Goal: Download file/media

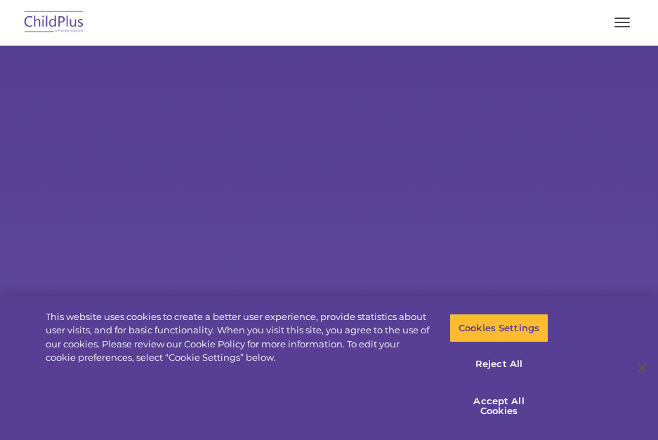
select select "MEDIUM"
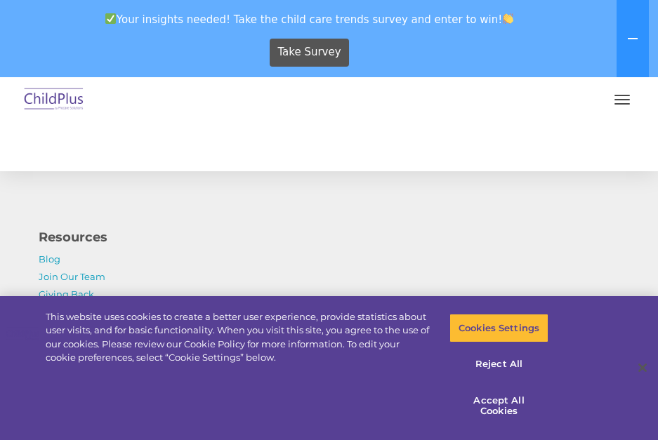
scroll to position [1877, 0]
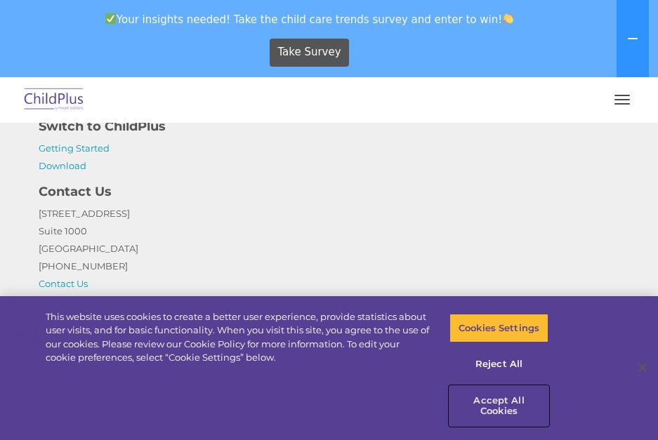
click at [513, 404] on button "Accept All Cookies" at bounding box center [498, 406] width 99 height 40
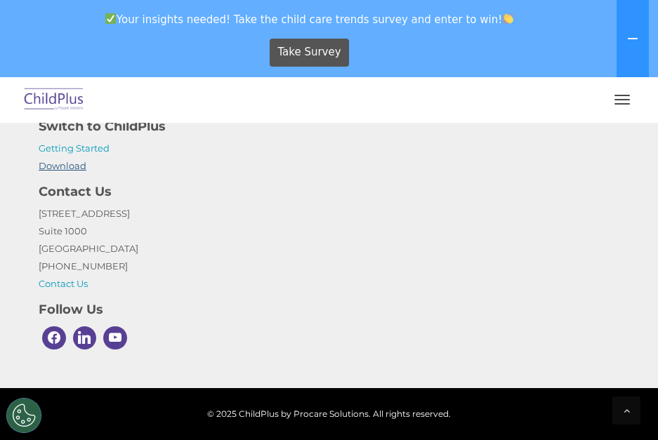
click at [67, 167] on link "Download" at bounding box center [63, 165] width 48 height 11
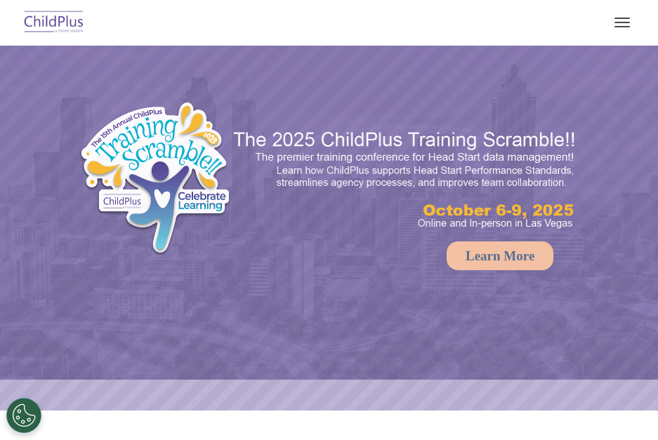
select select "MEDIUM"
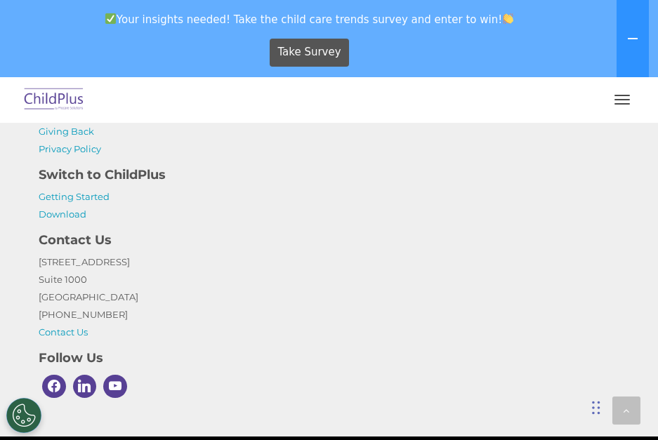
scroll to position [1828, 0]
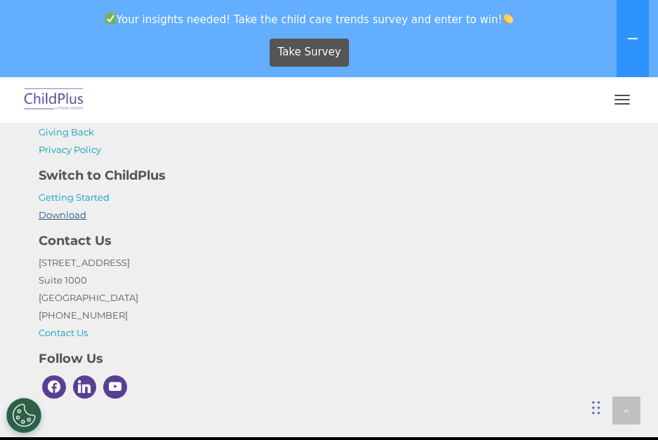
click at [76, 213] on link "Download" at bounding box center [63, 214] width 48 height 11
